Goal: Task Accomplishment & Management: Manage account settings

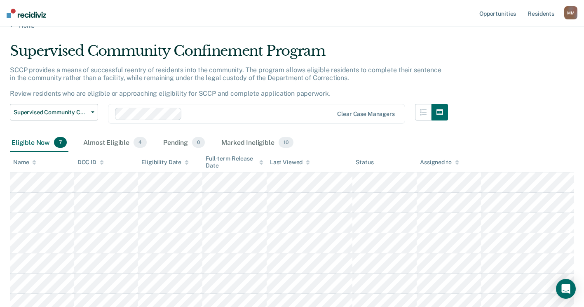
scroll to position [21, 0]
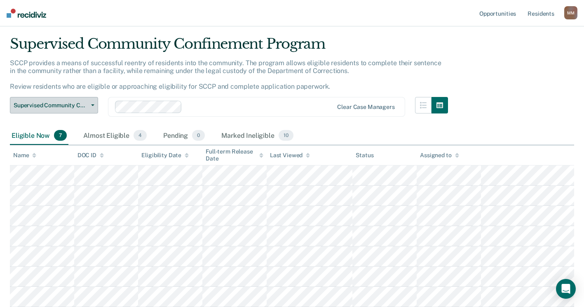
click at [91, 106] on icon "button" at bounding box center [92, 105] width 3 height 2
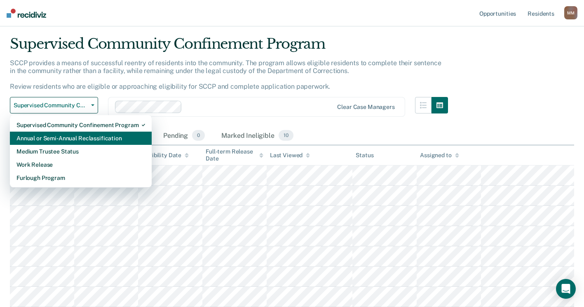
click at [84, 133] on div "Annual or Semi-Annual Reclassification" at bounding box center [80, 137] width 129 height 13
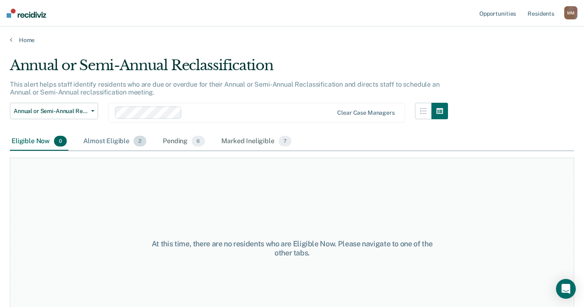
click at [105, 139] on div "Almost Eligible 2" at bounding box center [115, 141] width 66 height 18
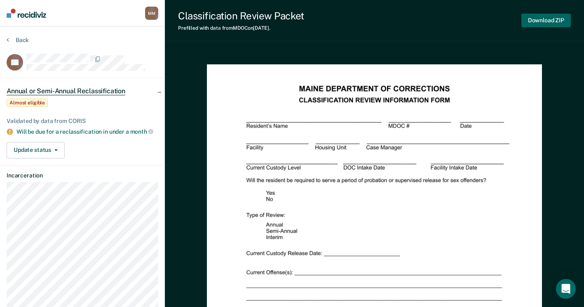
click at [547, 19] on button "Download ZIP" at bounding box center [545, 21] width 49 height 14
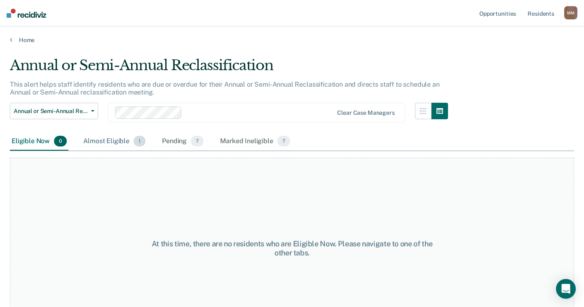
click at [94, 138] on div "Almost Eligible 1" at bounding box center [115, 141] width 66 height 18
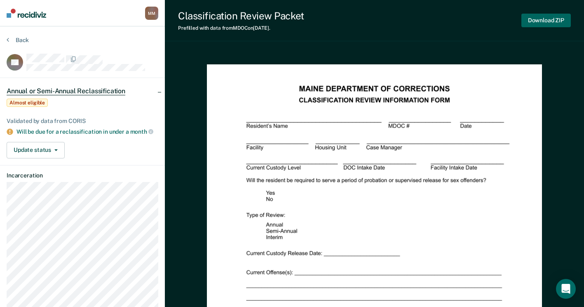
click at [550, 18] on button "Download ZIP" at bounding box center [545, 21] width 49 height 14
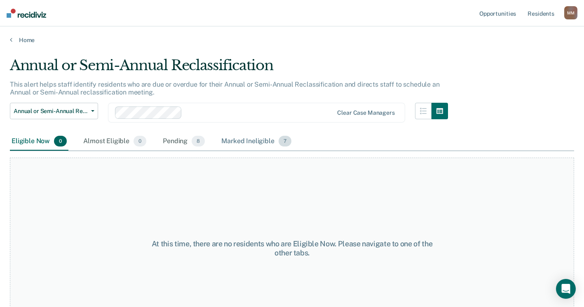
click at [244, 144] on div "Marked Ineligible 7" at bounding box center [256, 141] width 73 height 18
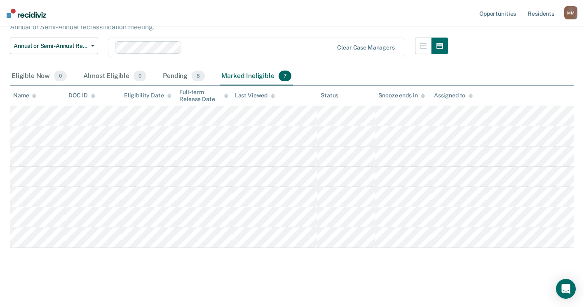
scroll to position [24, 0]
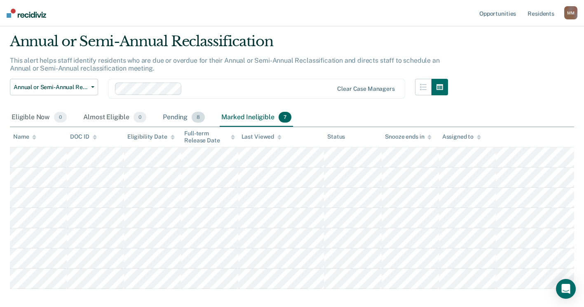
click at [184, 118] on div "Pending 8" at bounding box center [183, 117] width 45 height 18
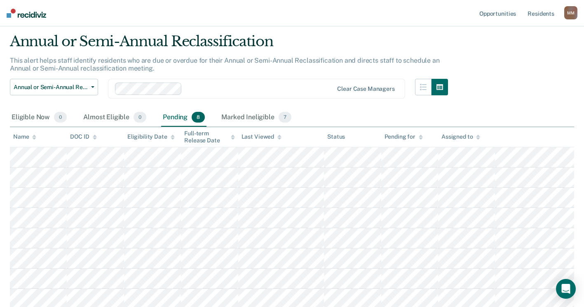
scroll to position [65, 0]
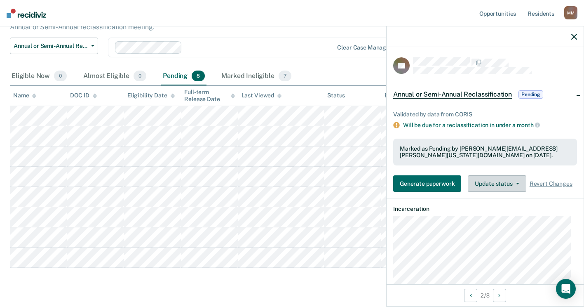
click at [517, 183] on button "Update status" at bounding box center [497, 183] width 58 height 16
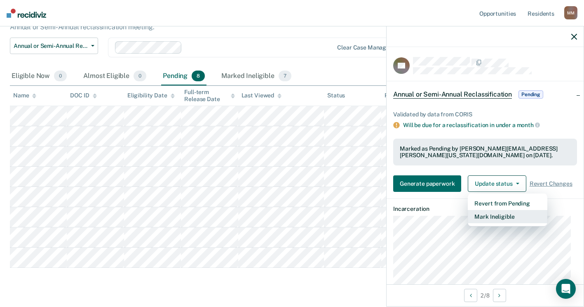
click at [504, 215] on button "Mark Ineligible" at bounding box center [508, 216] width 80 height 13
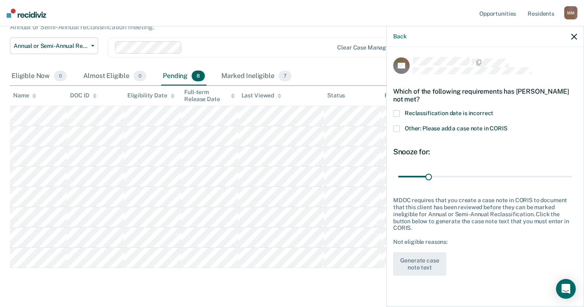
click at [395, 127] on span at bounding box center [396, 128] width 7 height 7
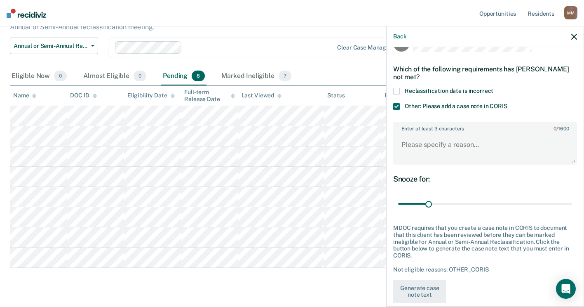
scroll to position [35, 0]
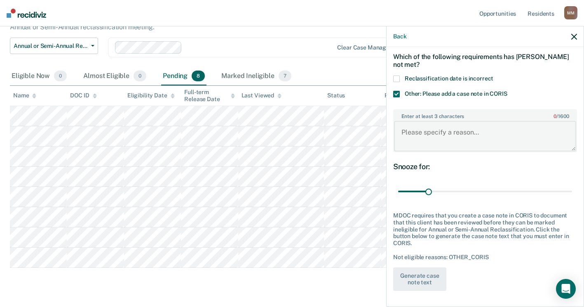
click at [424, 134] on textarea "Enter at least 3 characters 0 / 1600" at bounding box center [485, 136] width 182 height 31
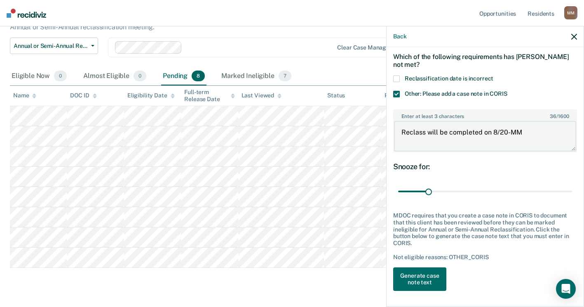
drag, startPoint x: 526, startPoint y: 132, endPoint x: 400, endPoint y: 140, distance: 126.8
click at [400, 140] on textarea "Reclass will be completed on 8/20-MM" at bounding box center [485, 136] width 182 height 31
type textarea "Reclass will be completed on 8/20-MM"
drag, startPoint x: 429, startPoint y: 188, endPoint x: 591, endPoint y: 178, distance: 162.8
type input "180"
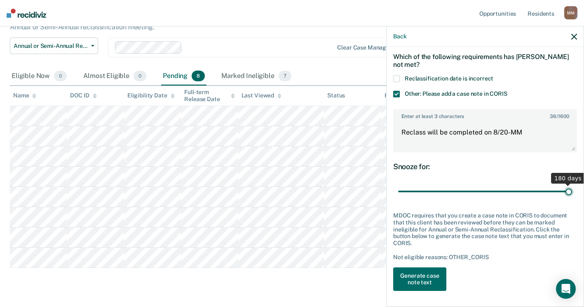
click at [572, 184] on input "range" at bounding box center [485, 191] width 174 height 14
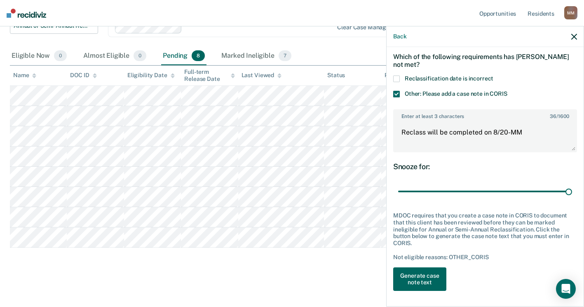
click at [429, 276] on button "Generate case note text" at bounding box center [419, 279] width 53 height 24
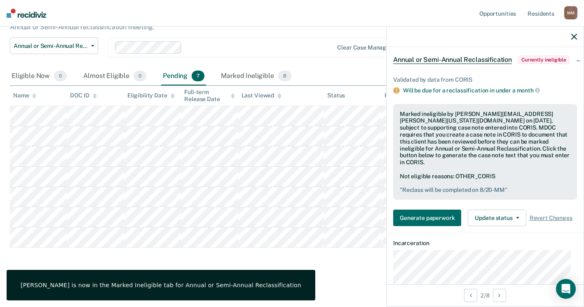
click at [575, 36] on icon "button" at bounding box center [574, 37] width 6 height 6
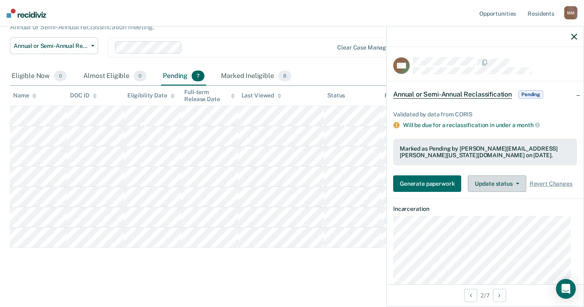
click at [489, 181] on button "Update status" at bounding box center [497, 183] width 58 height 16
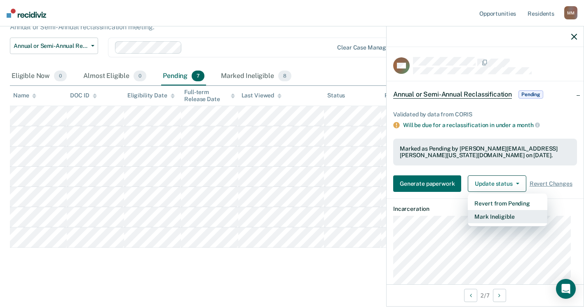
click at [503, 219] on button "Mark Ineligible" at bounding box center [508, 216] width 80 height 13
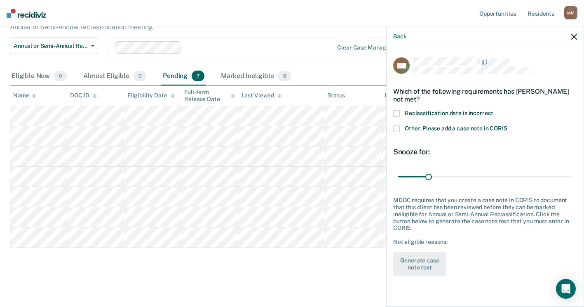
click at [396, 126] on span at bounding box center [396, 128] width 7 height 7
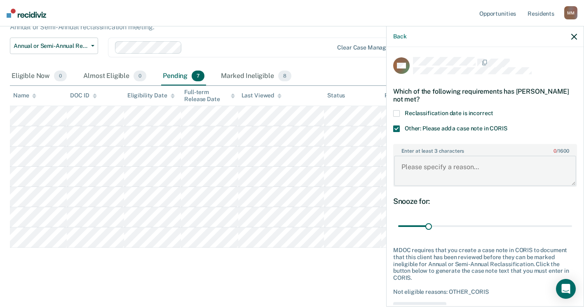
click at [425, 162] on textarea "Enter at least 3 characters 0 / 1600" at bounding box center [485, 170] width 182 height 31
paste textarea "Reclass will be completed on 8/20-MM"
type textarea "Reclass will be completed on 8/20-MM"
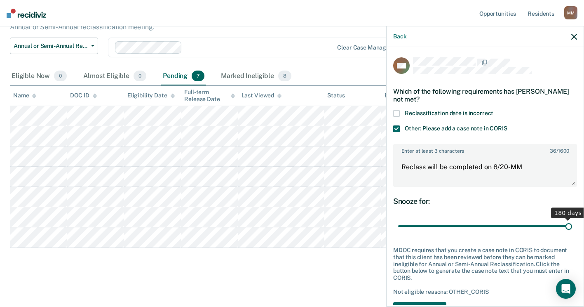
drag, startPoint x: 429, startPoint y: 225, endPoint x: 591, endPoint y: 205, distance: 164.0
type input "180"
click at [572, 219] on input "range" at bounding box center [485, 226] width 174 height 14
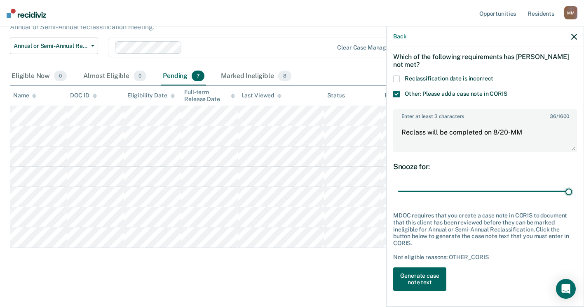
click at [430, 281] on button "Generate case note text" at bounding box center [419, 279] width 53 height 24
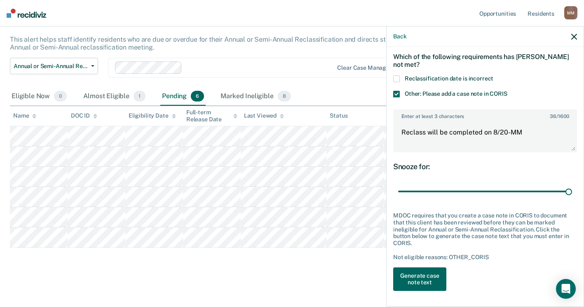
scroll to position [45, 0]
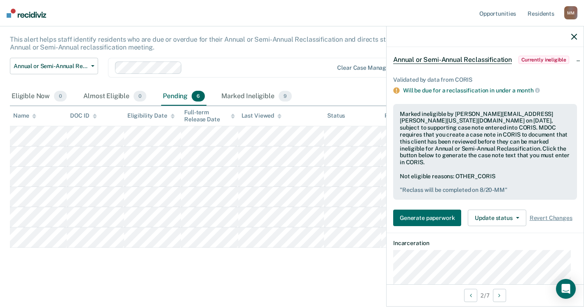
click at [576, 38] on icon "button" at bounding box center [574, 37] width 6 height 6
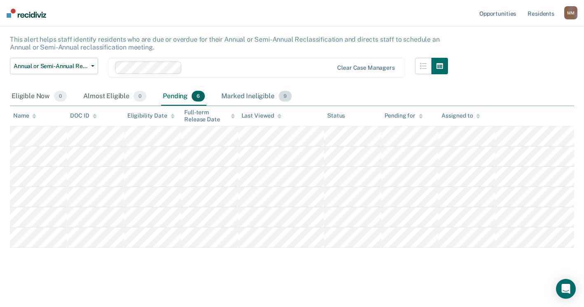
click at [258, 96] on div "Marked Ineligible 9" at bounding box center [257, 96] width 74 height 18
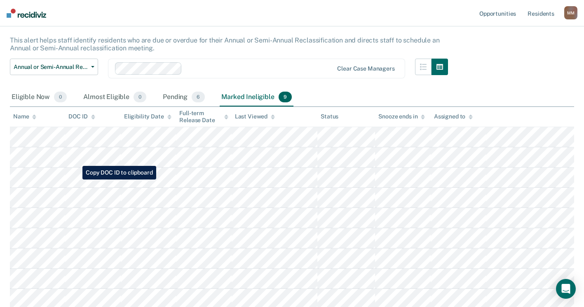
scroll to position [0, 0]
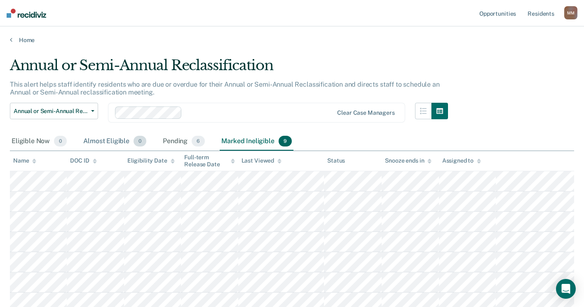
click at [94, 138] on div "Almost Eligible 0" at bounding box center [115, 141] width 66 height 18
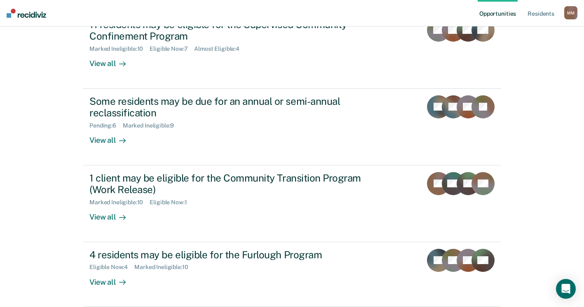
scroll to position [124, 0]
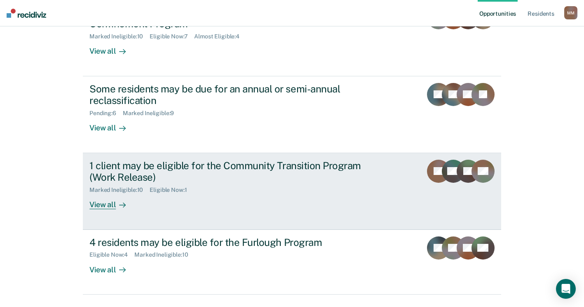
click at [105, 203] on div "View all" at bounding box center [112, 201] width 46 height 16
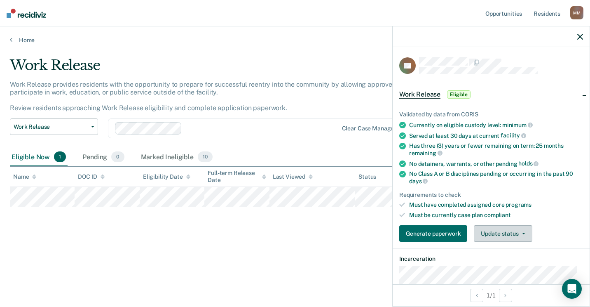
click at [494, 230] on button "Update status" at bounding box center [503, 233] width 58 height 16
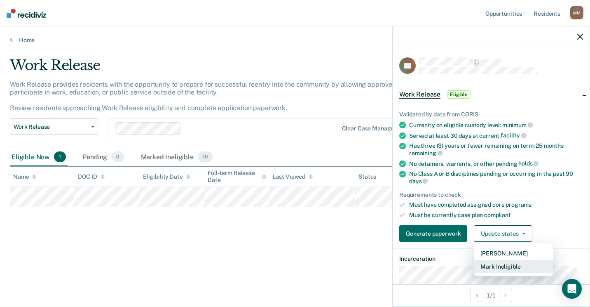
click at [497, 271] on button "Mark Ineligible" at bounding box center [514, 266] width 80 height 13
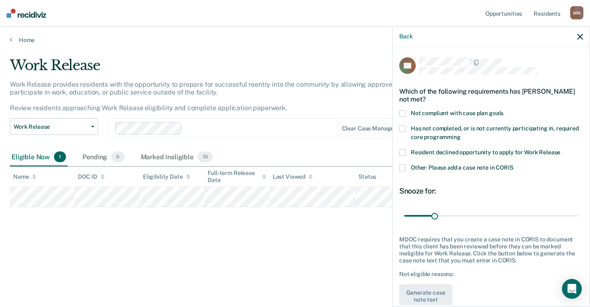
click at [404, 164] on span at bounding box center [402, 167] width 7 height 7
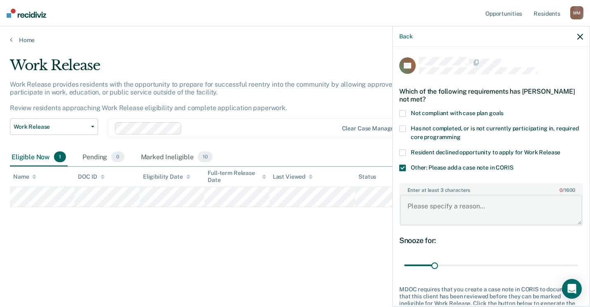
click at [433, 213] on textarea "Enter at least 3 characters 0 / 1600" at bounding box center [491, 210] width 182 height 31
type textarea "Eligible to present for community on 8/20-MM"
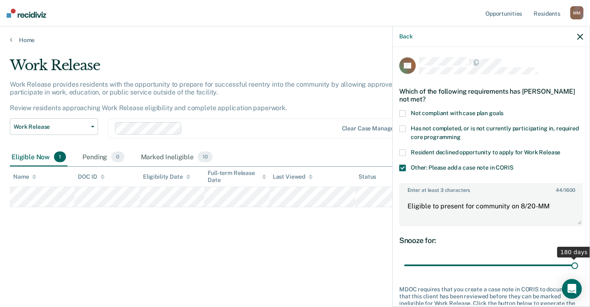
drag, startPoint x: 433, startPoint y: 265, endPoint x: 591, endPoint y: 262, distance: 158.7
type input "180"
click at [578, 262] on input "range" at bounding box center [491, 265] width 174 height 14
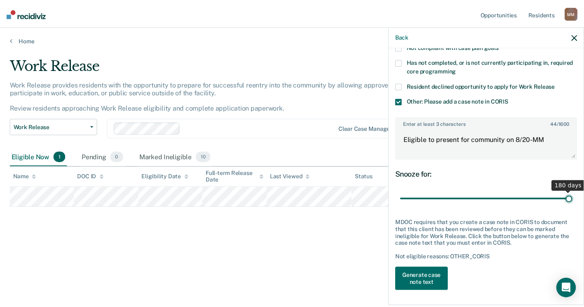
scroll to position [67, 0]
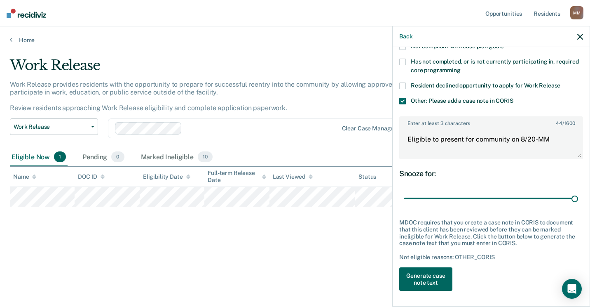
click at [432, 278] on button "Generate case note text" at bounding box center [425, 279] width 53 height 24
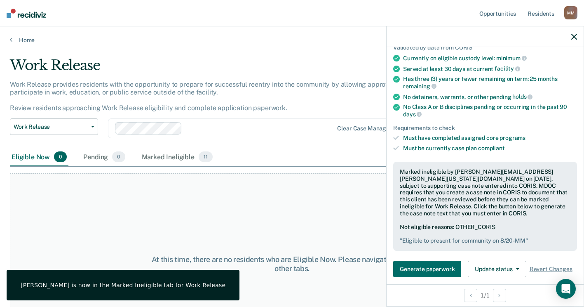
click at [575, 36] on icon "button" at bounding box center [574, 37] width 6 height 6
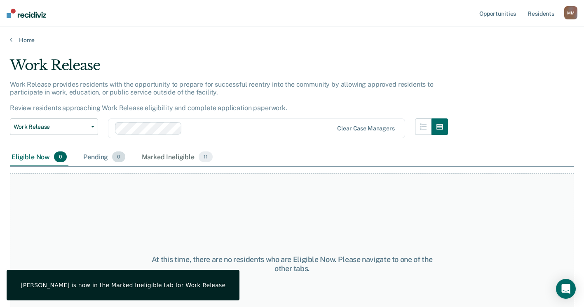
click at [90, 160] on div "Pending 0" at bounding box center [104, 157] width 45 height 18
click at [161, 158] on div "Marked Ineligible 11" at bounding box center [177, 157] width 74 height 18
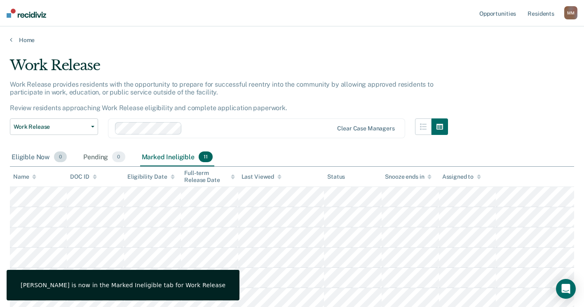
click at [23, 157] on div "Eligible Now 0" at bounding box center [39, 157] width 59 height 18
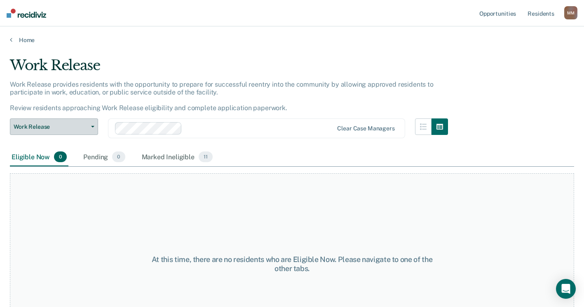
click at [95, 125] on button "Work Release" at bounding box center [54, 126] width 88 height 16
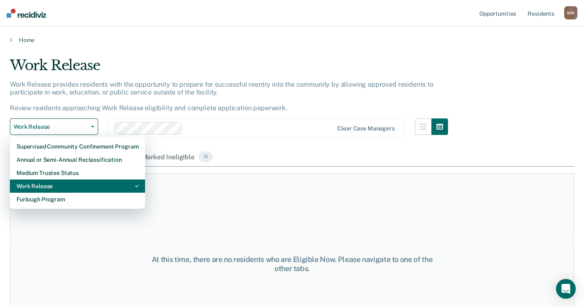
click at [67, 188] on div "Work Release" at bounding box center [77, 185] width 122 height 13
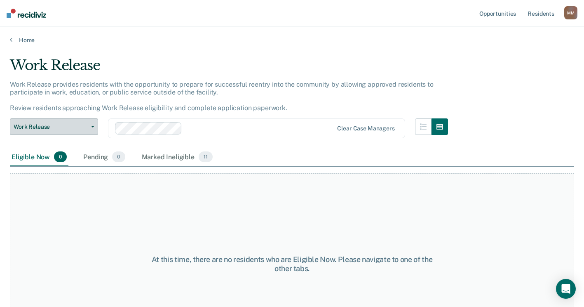
click at [91, 126] on span "button" at bounding box center [91, 127] width 7 height 2
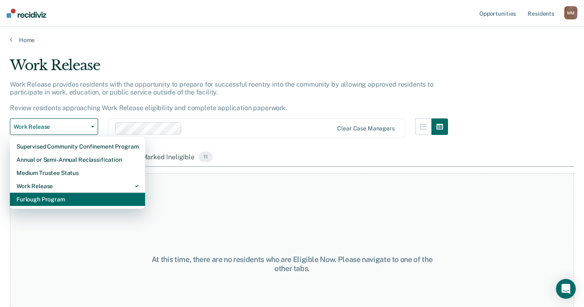
click at [56, 201] on div "Furlough Program" at bounding box center [77, 198] width 122 height 13
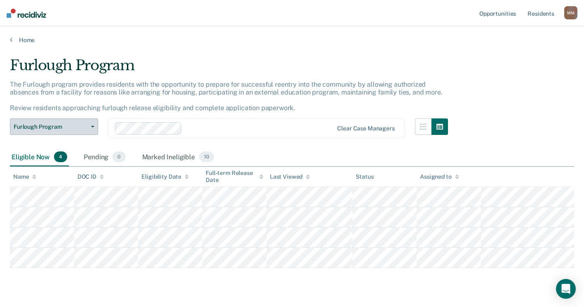
click at [92, 131] on button "Furlough Program" at bounding box center [54, 126] width 88 height 16
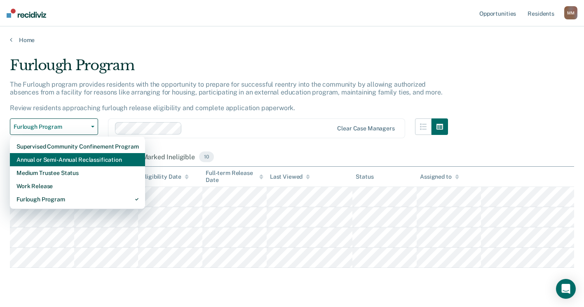
click at [80, 156] on div "Annual or Semi-Annual Reclassification" at bounding box center [77, 159] width 122 height 13
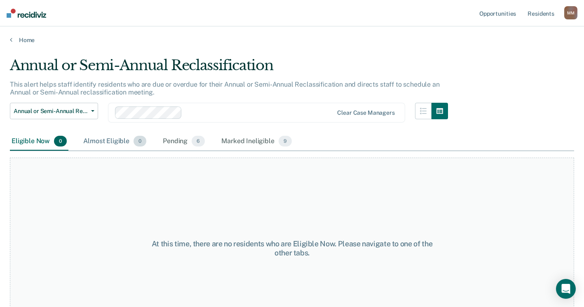
click at [98, 142] on div "Almost Eligible 0" at bounding box center [115, 141] width 66 height 18
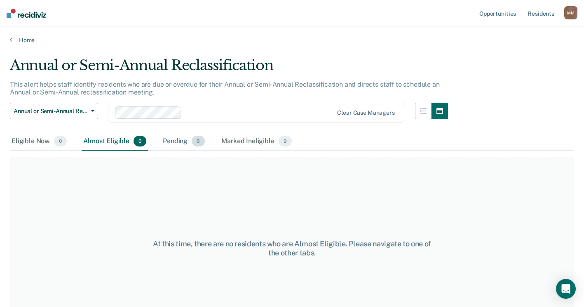
click at [161, 142] on div "Pending 6" at bounding box center [183, 141] width 45 height 18
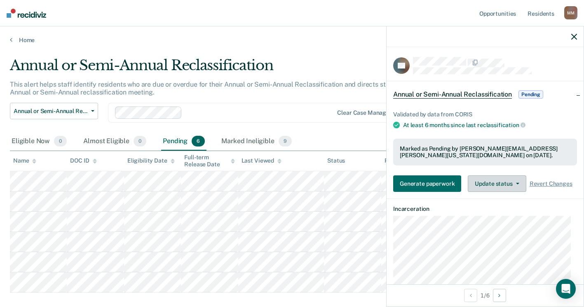
click at [505, 184] on button "Update status" at bounding box center [497, 183] width 58 height 16
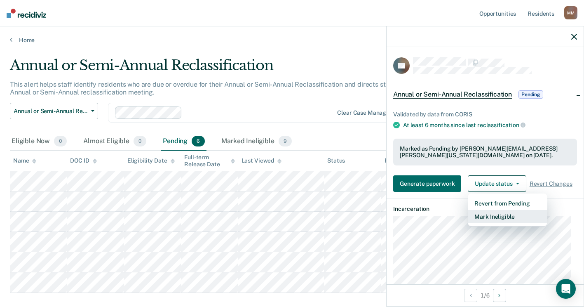
click at [499, 218] on button "Mark Ineligible" at bounding box center [508, 216] width 80 height 13
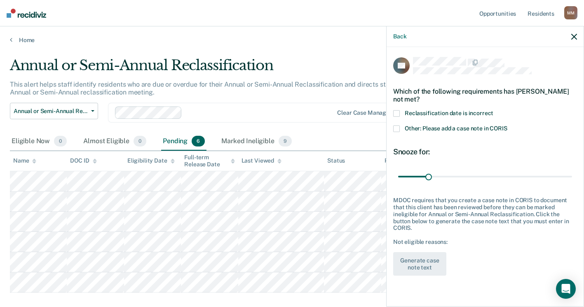
click at [397, 127] on span at bounding box center [396, 128] width 7 height 7
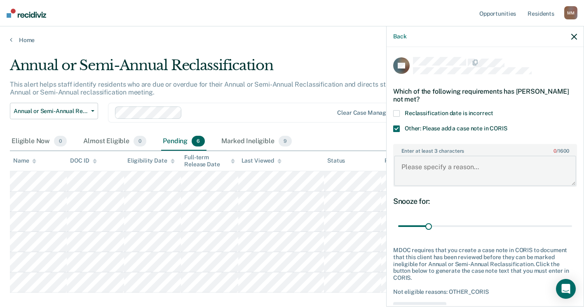
click at [423, 169] on textarea "Enter at least 3 characters 0 / 1600" at bounding box center [485, 170] width 182 height 31
type textarea "Reclass was done in June-MM"
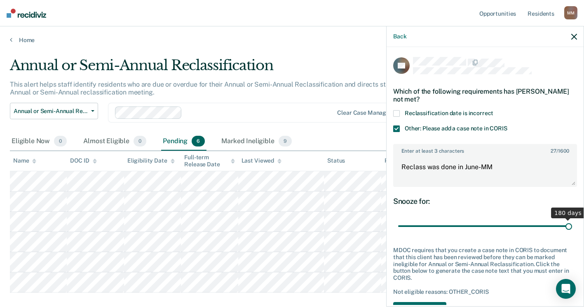
drag, startPoint x: 439, startPoint y: 225, endPoint x: 569, endPoint y: 225, distance: 129.4
type input "180"
click at [569, 225] on input "range" at bounding box center [485, 226] width 174 height 14
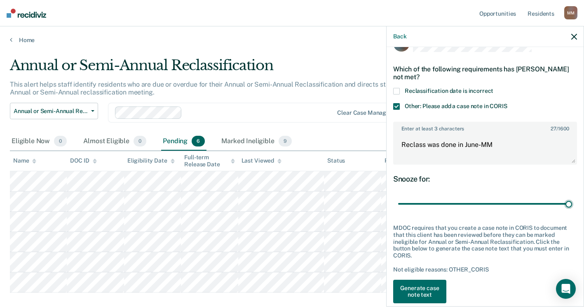
scroll to position [35, 0]
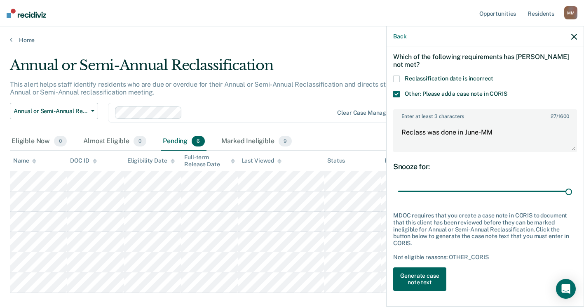
click at [434, 280] on button "Generate case note text" at bounding box center [419, 279] width 53 height 24
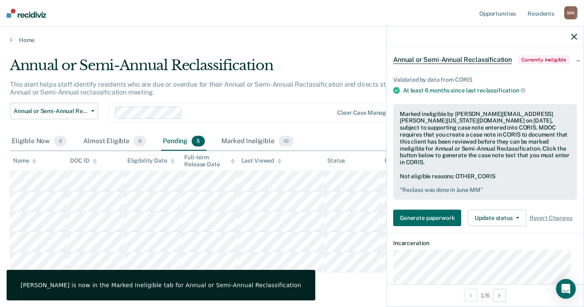
click at [574, 36] on icon "button" at bounding box center [574, 37] width 6 height 6
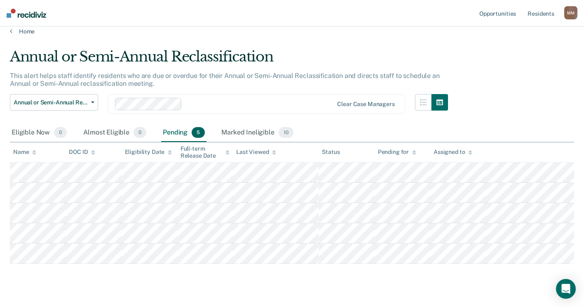
scroll to position [0, 0]
